Goal: Complete application form: Complete application form

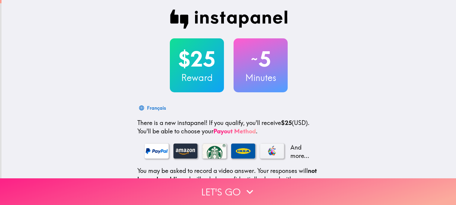
click at [207, 187] on button "Let's go" at bounding box center [228, 192] width 456 height 27
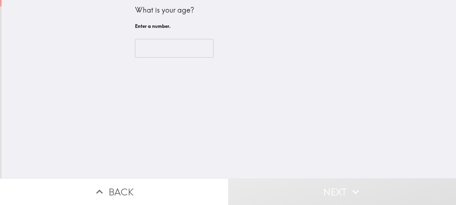
click at [188, 54] on input "number" at bounding box center [174, 48] width 78 height 19
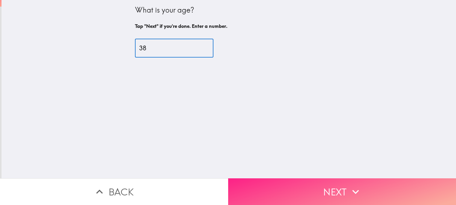
type input "38"
click at [304, 187] on button "Next" at bounding box center [342, 192] width 228 height 27
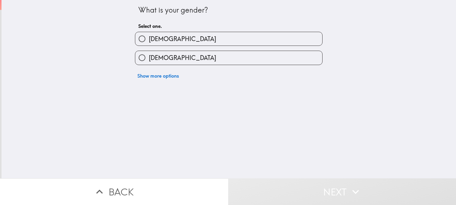
click at [220, 36] on label "[DEMOGRAPHIC_DATA]" at bounding box center [228, 39] width 187 height 14
click at [149, 36] on input "[DEMOGRAPHIC_DATA]" at bounding box center [142, 39] width 14 height 14
radio input "true"
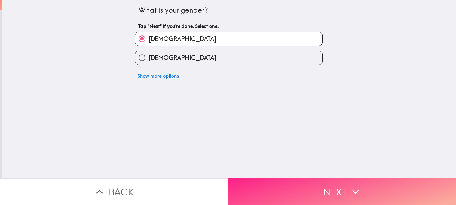
click at [367, 188] on button "Next" at bounding box center [342, 192] width 228 height 27
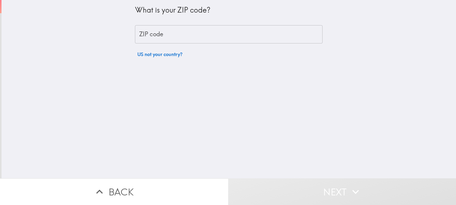
click at [259, 40] on input "ZIP code" at bounding box center [228, 34] width 187 height 19
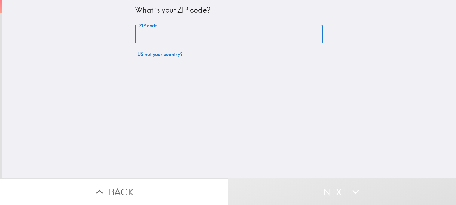
type input "21215"
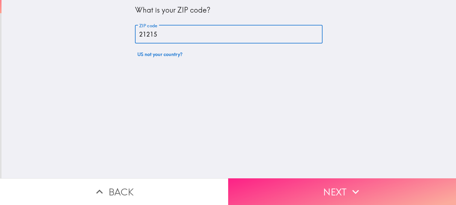
click at [355, 192] on icon "button" at bounding box center [355, 192] width 13 height 13
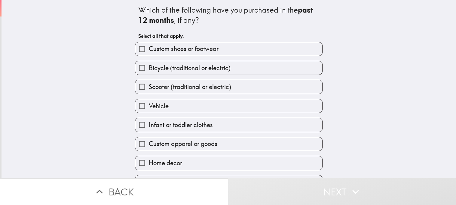
click at [175, 53] on label "Custom shoes or footwear" at bounding box center [228, 49] width 187 height 14
click at [149, 53] on input "Custom shoes or footwear" at bounding box center [142, 49] width 14 height 14
checkbox input "true"
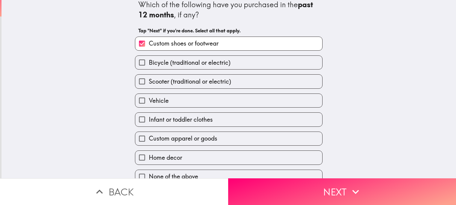
scroll to position [11, 0]
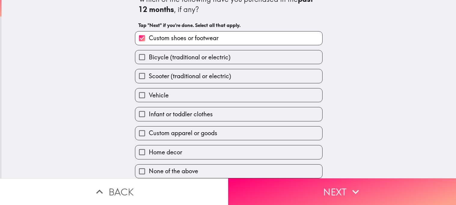
click at [172, 151] on span "Home decor" at bounding box center [165, 152] width 33 height 8
click at [149, 151] on input "Home decor" at bounding box center [142, 153] width 14 height 14
checkbox input "true"
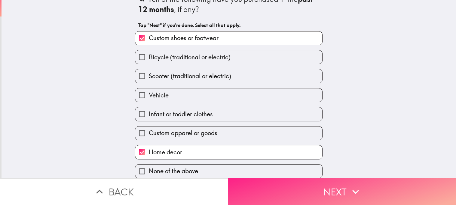
click at [281, 198] on button "Next" at bounding box center [342, 192] width 228 height 27
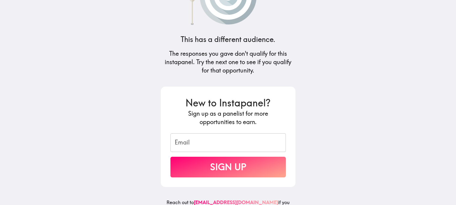
scroll to position [41, 0]
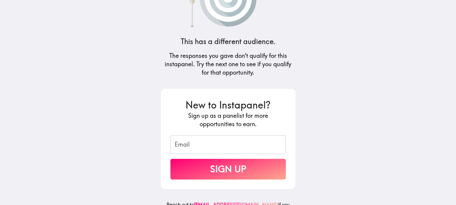
click at [264, 149] on input "Email" at bounding box center [227, 145] width 115 height 19
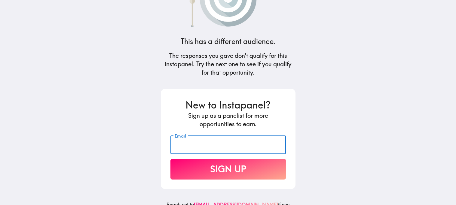
type input "[EMAIL_ADDRESS][DOMAIN_NAME]"
click at [238, 175] on button "Sign Up" at bounding box center [227, 169] width 115 height 21
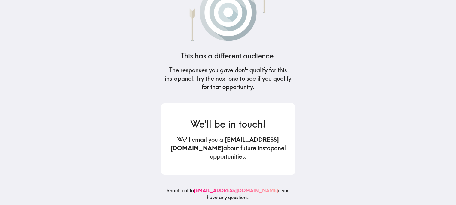
scroll to position [0, 0]
